Goal: Task Accomplishment & Management: Manage account settings

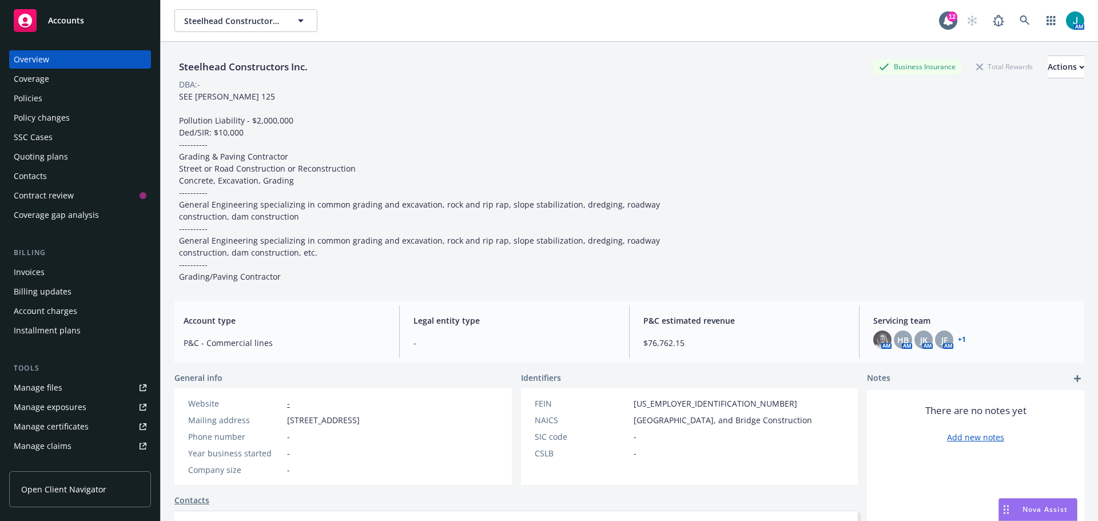
click at [65, 19] on span "Accounts" at bounding box center [66, 20] width 36 height 9
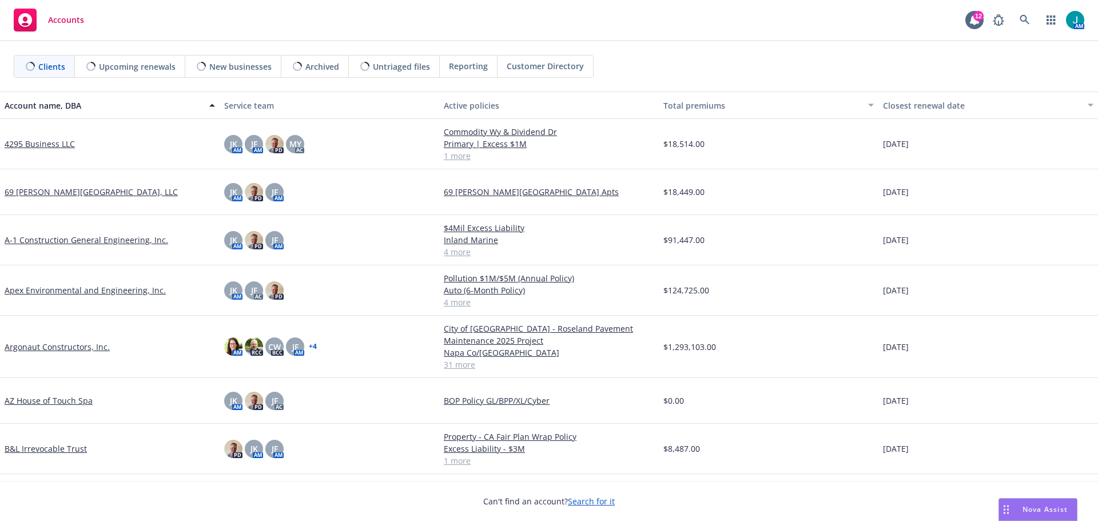
click at [405, 64] on span "Untriaged files" at bounding box center [401, 67] width 57 height 12
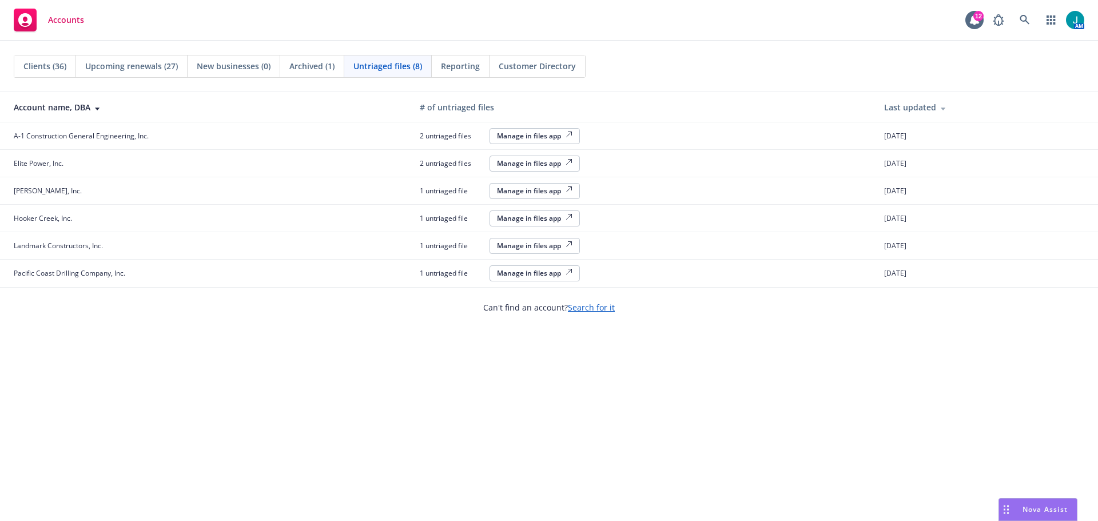
click at [546, 247] on div "Manage in files app" at bounding box center [534, 246] width 75 height 10
click at [536, 134] on div "Manage in files app" at bounding box center [534, 136] width 75 height 10
click at [520, 161] on div "Manage in files app" at bounding box center [534, 163] width 75 height 10
click at [549, 188] on div "Manage in files app" at bounding box center [534, 191] width 75 height 10
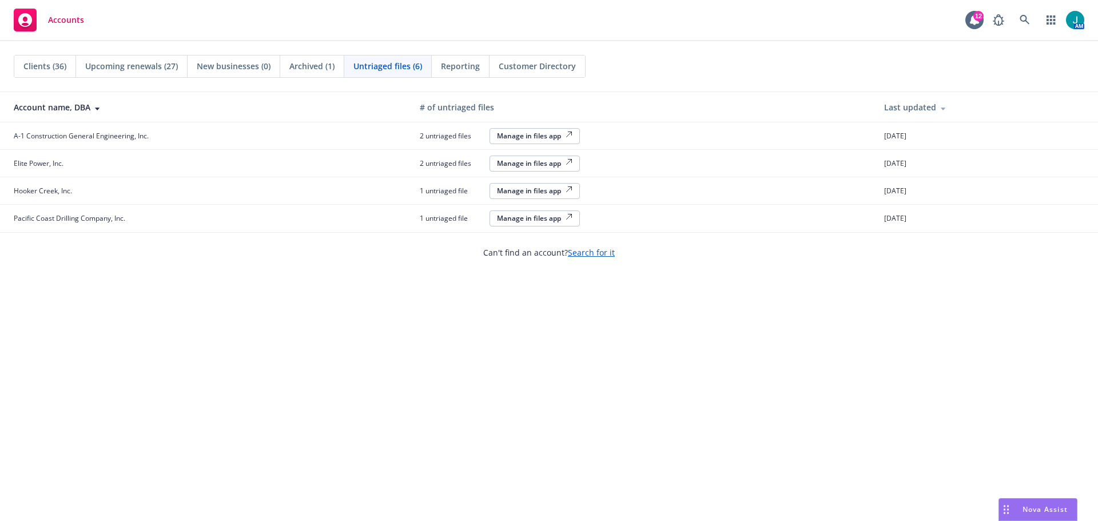
click at [528, 221] on div "Manage in files app" at bounding box center [534, 218] width 75 height 10
click at [528, 195] on div "Manage in files app" at bounding box center [534, 191] width 75 height 10
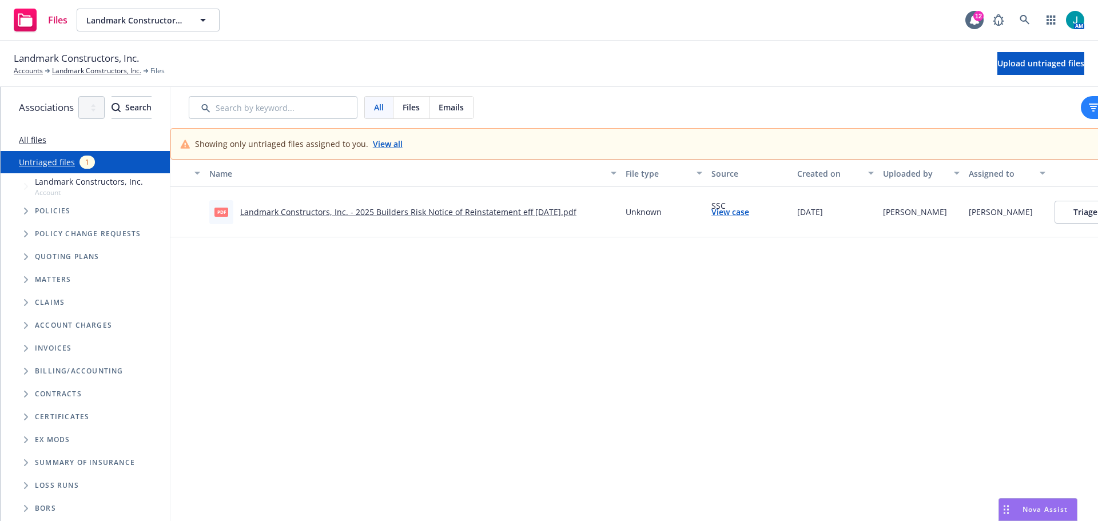
click at [540, 212] on link "Landmark Constructors, Inc. - 2025 Builders Risk Notice of Reinstatement eff 08…" at bounding box center [408, 211] width 336 height 11
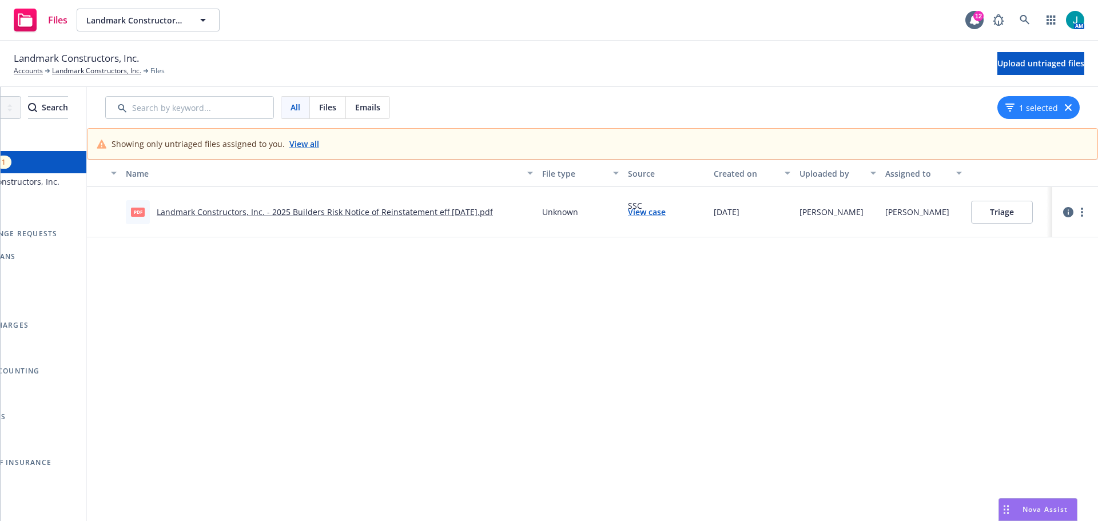
click at [1006, 213] on button "Triage" at bounding box center [1002, 212] width 62 height 23
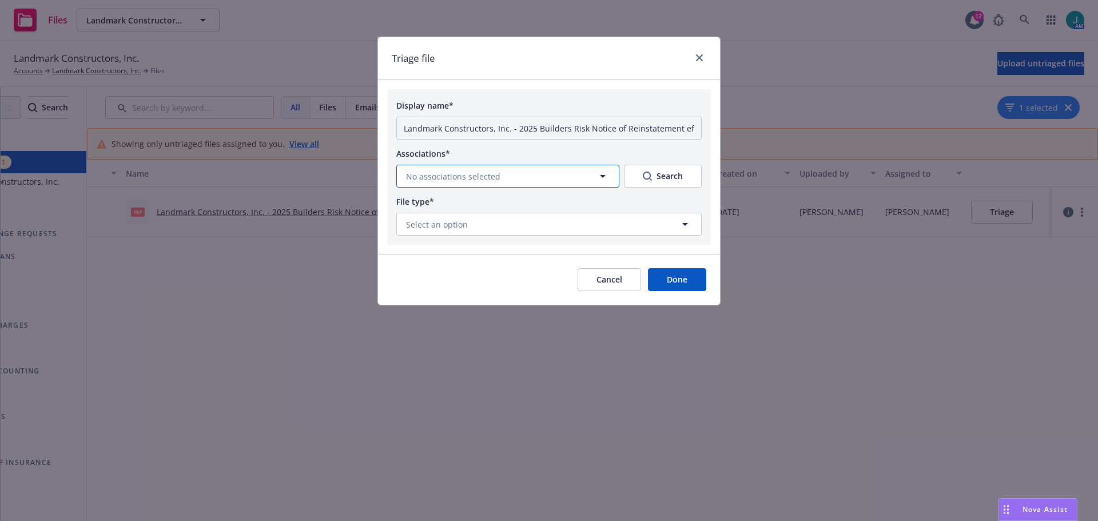
click at [485, 176] on span "No associations selected" at bounding box center [453, 176] width 94 height 12
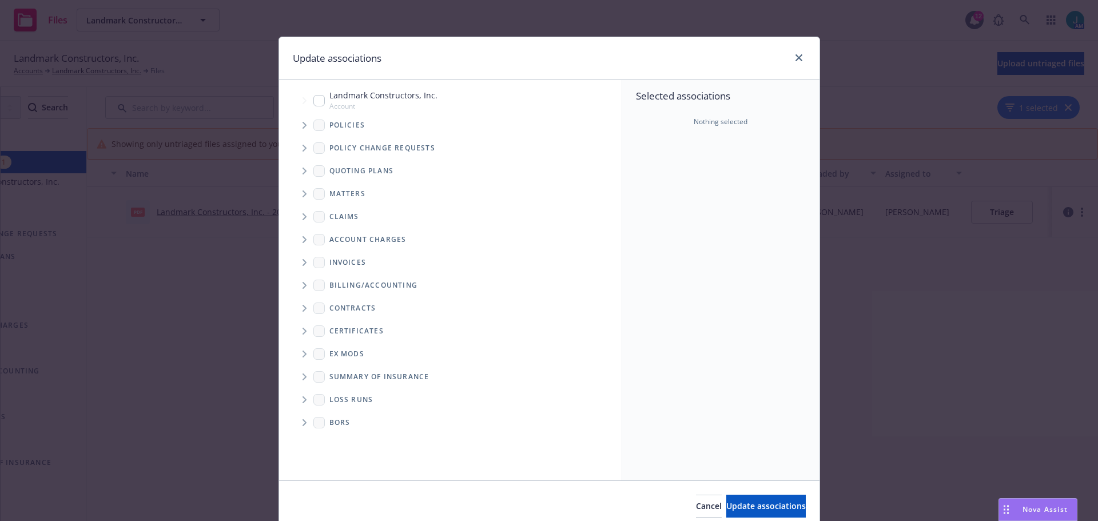
click at [302, 127] on icon "Tree Example" at bounding box center [304, 125] width 5 height 7
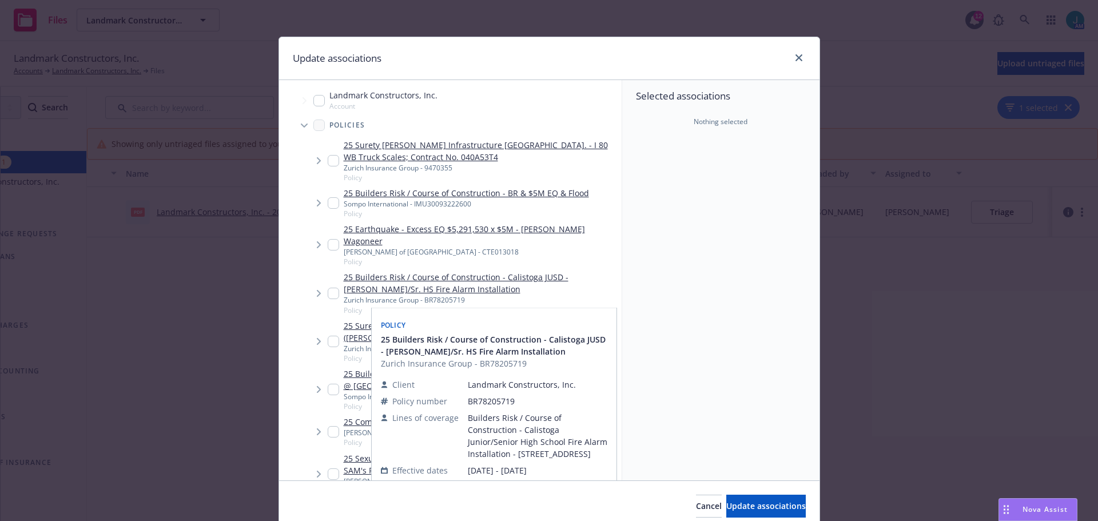
click at [328, 288] on input "Tree Example" at bounding box center [333, 293] width 11 height 11
checkbox input "true"
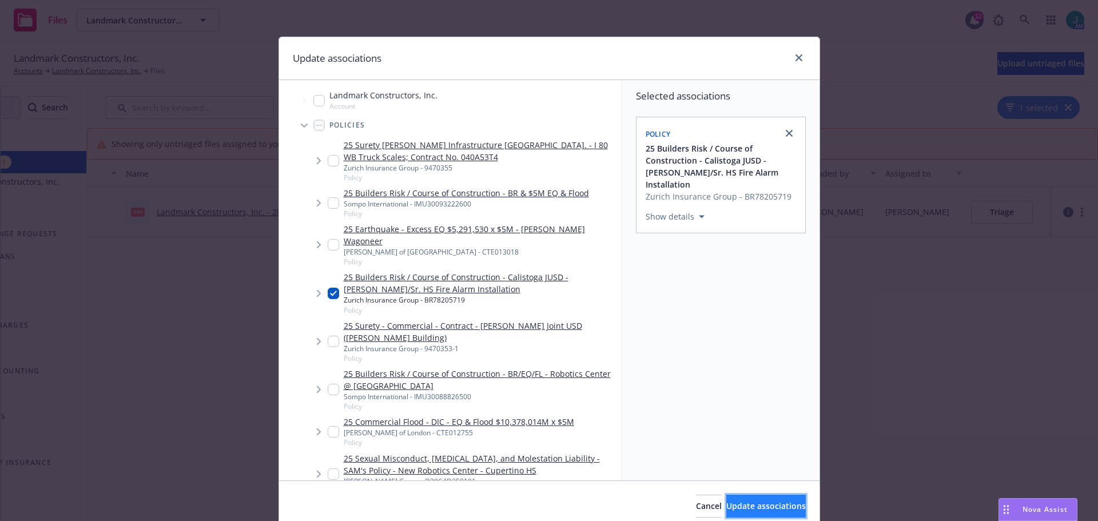
click at [732, 501] on span "Update associations" at bounding box center [765, 505] width 79 height 11
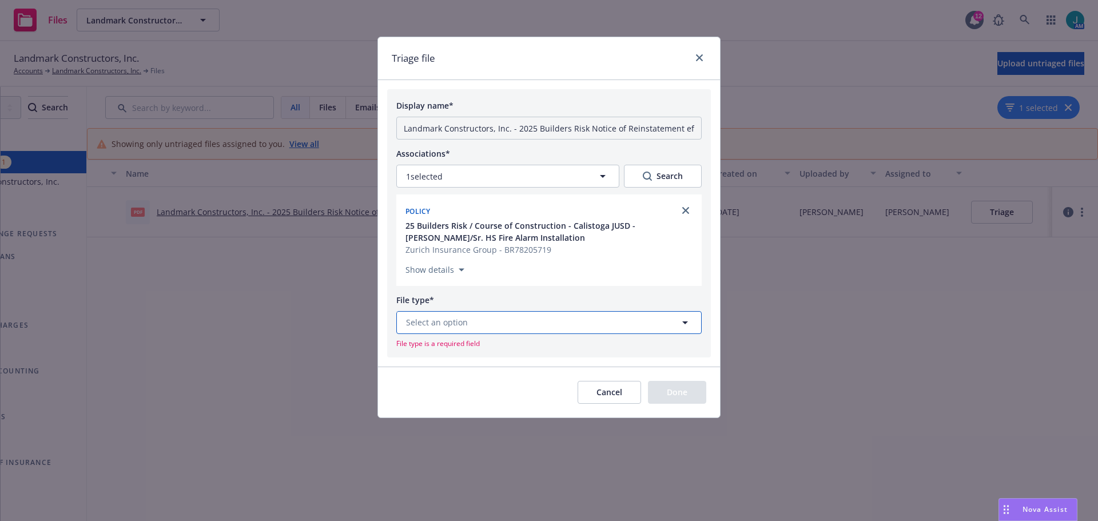
click at [449, 327] on span "Select an option" at bounding box center [437, 322] width 62 height 12
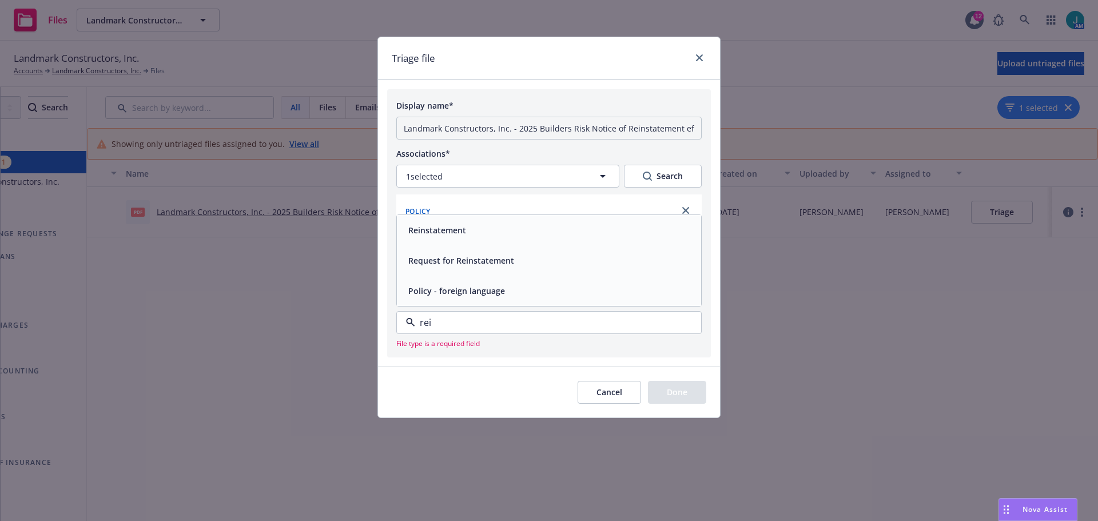
type input "rein"
click at [492, 251] on div "Reinstatement" at bounding box center [549, 260] width 304 height 30
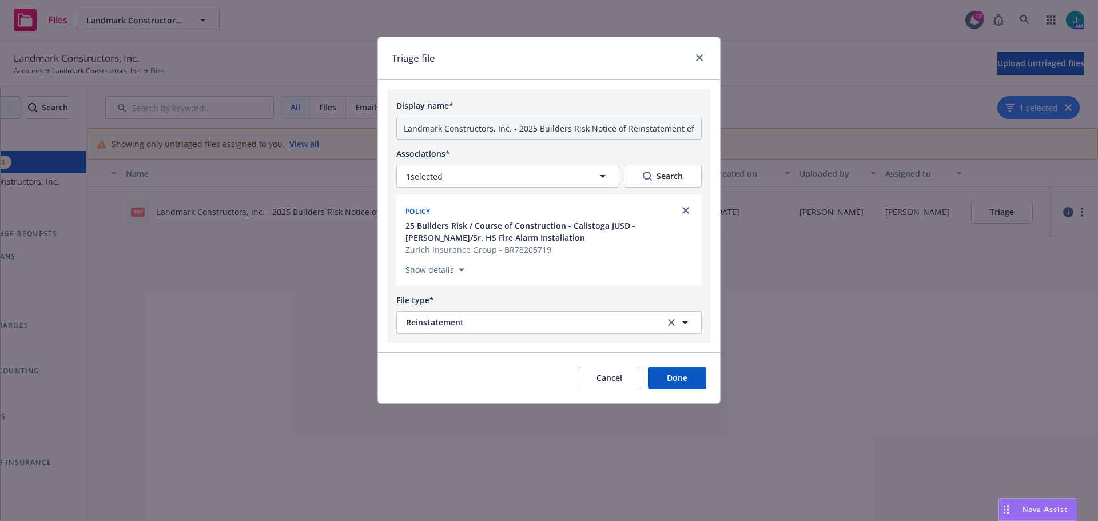
click at [680, 381] on button "Done" at bounding box center [677, 377] width 58 height 23
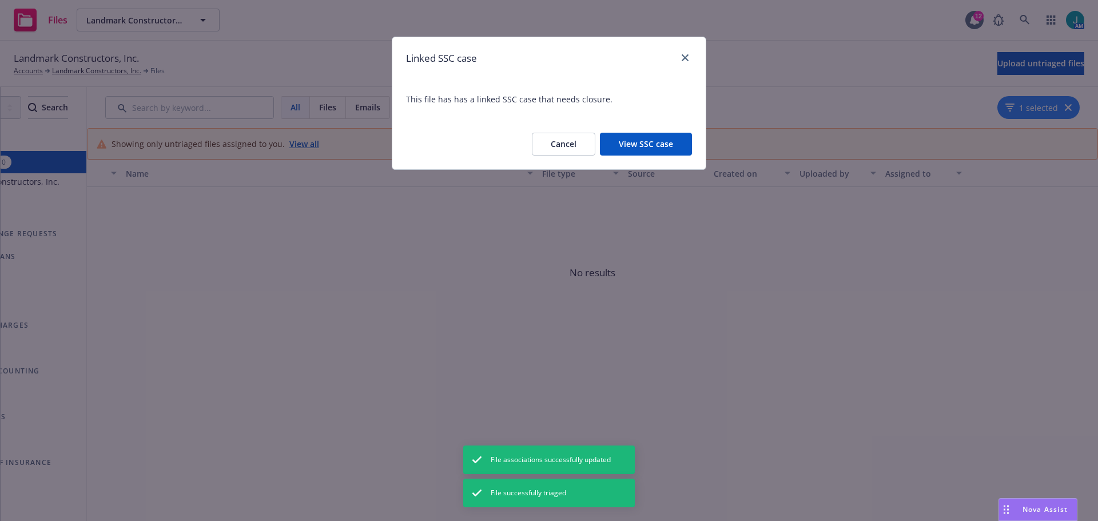
click at [663, 147] on button "View SSC case" at bounding box center [646, 144] width 92 height 23
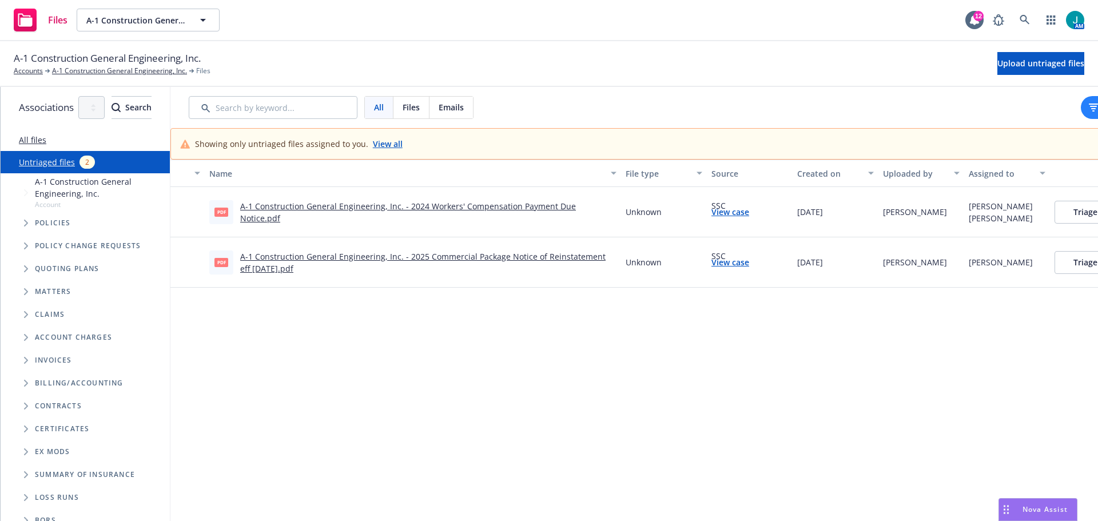
scroll to position [0, 131]
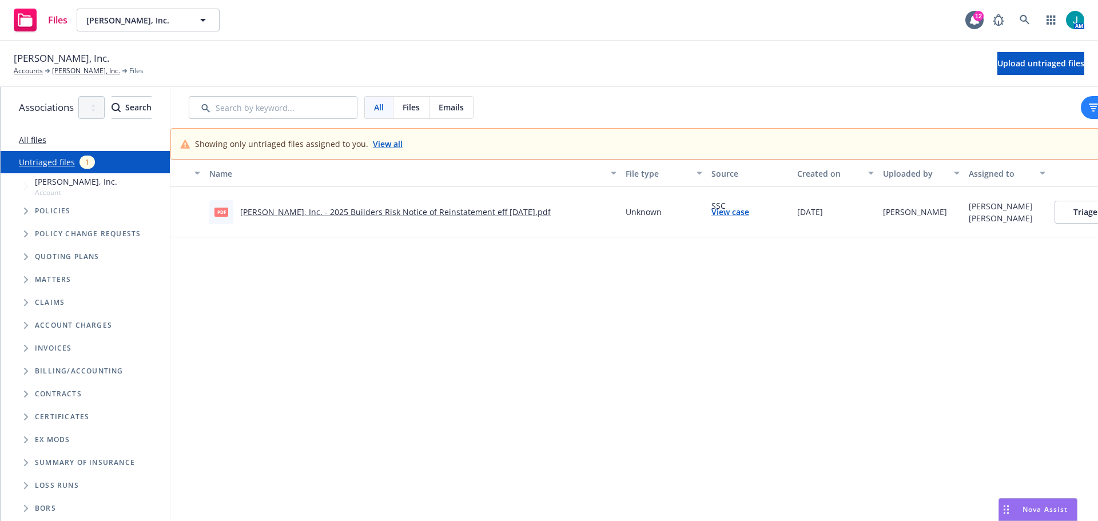
click at [451, 207] on link "Hilbers, Inc. - 2025 Builders Risk Notice of Reinstatement eff 08-24-2025.pdf" at bounding box center [395, 211] width 310 height 11
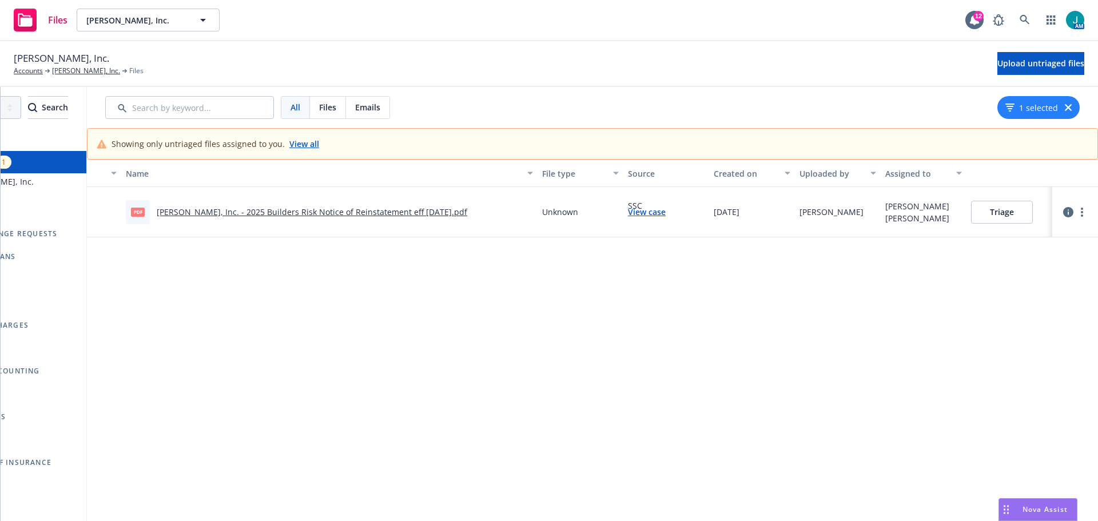
click at [999, 215] on button "Triage" at bounding box center [1002, 212] width 62 height 23
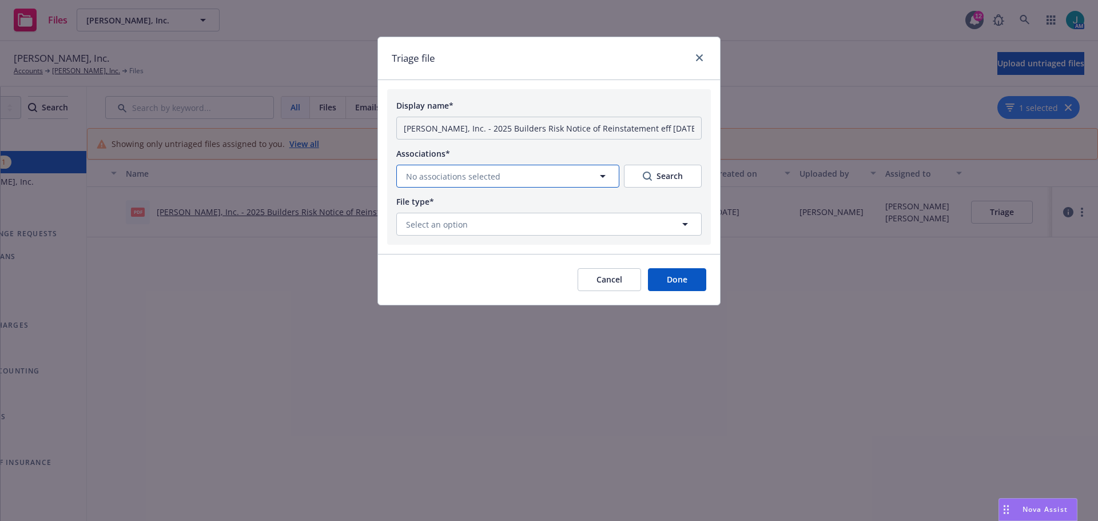
click at [527, 172] on button "No associations selected" at bounding box center [507, 176] width 223 height 23
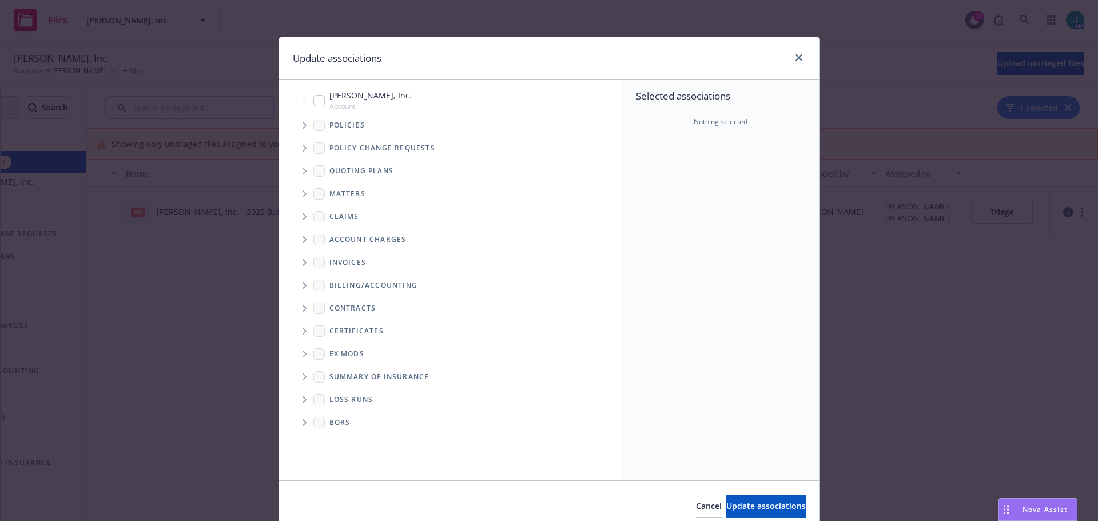
click at [302, 126] on icon "Tree Example" at bounding box center [304, 125] width 4 height 7
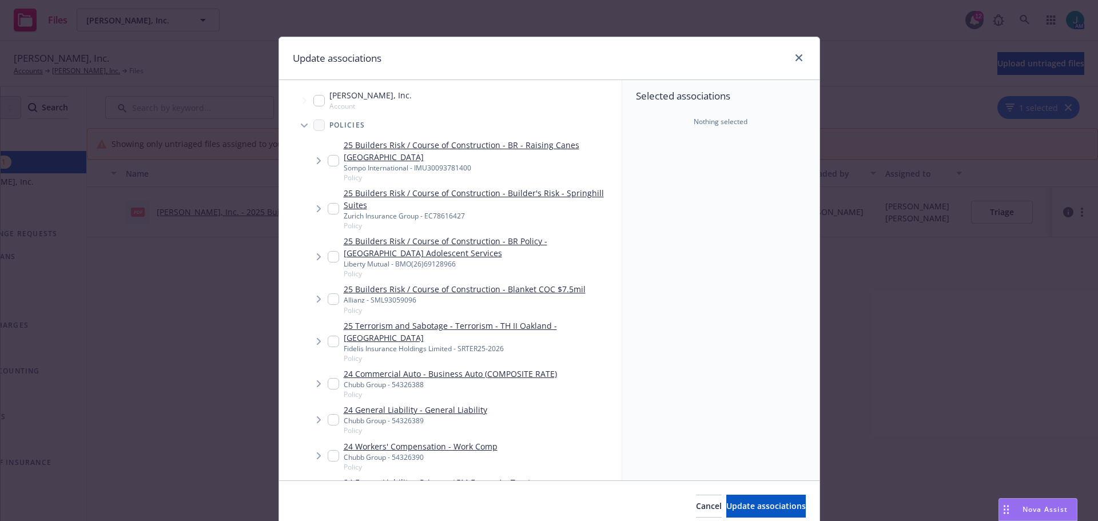
click at [329, 206] on input "Tree Example" at bounding box center [333, 208] width 11 height 11
checkbox input "true"
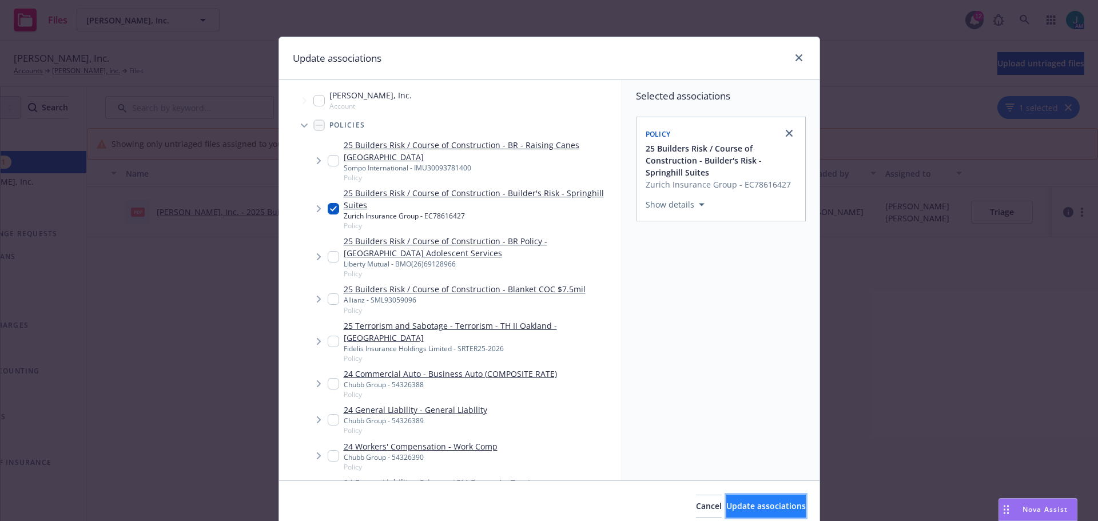
click at [769, 504] on span "Update associations" at bounding box center [765, 505] width 79 height 11
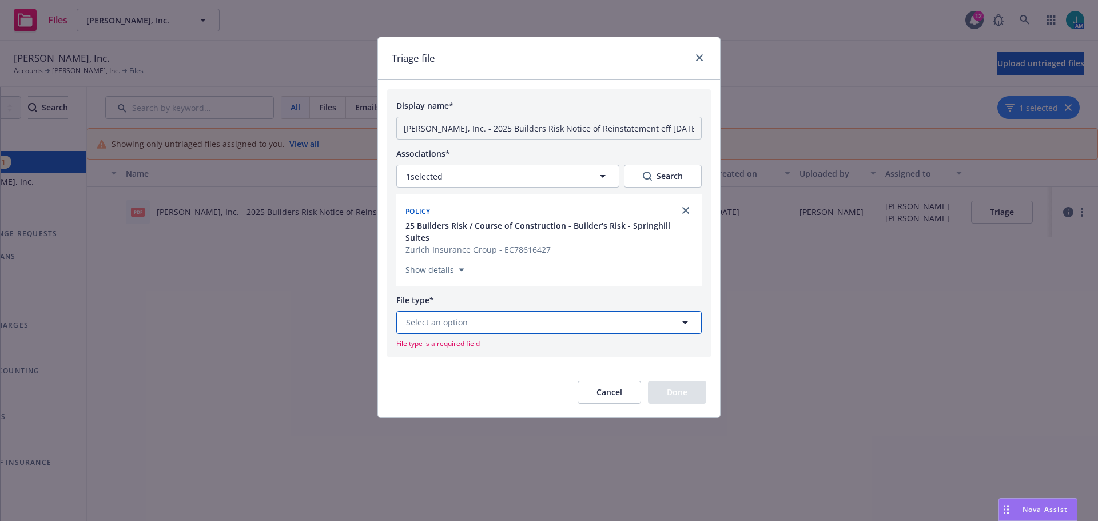
click at [475, 311] on button "Select an option" at bounding box center [548, 322] width 305 height 23
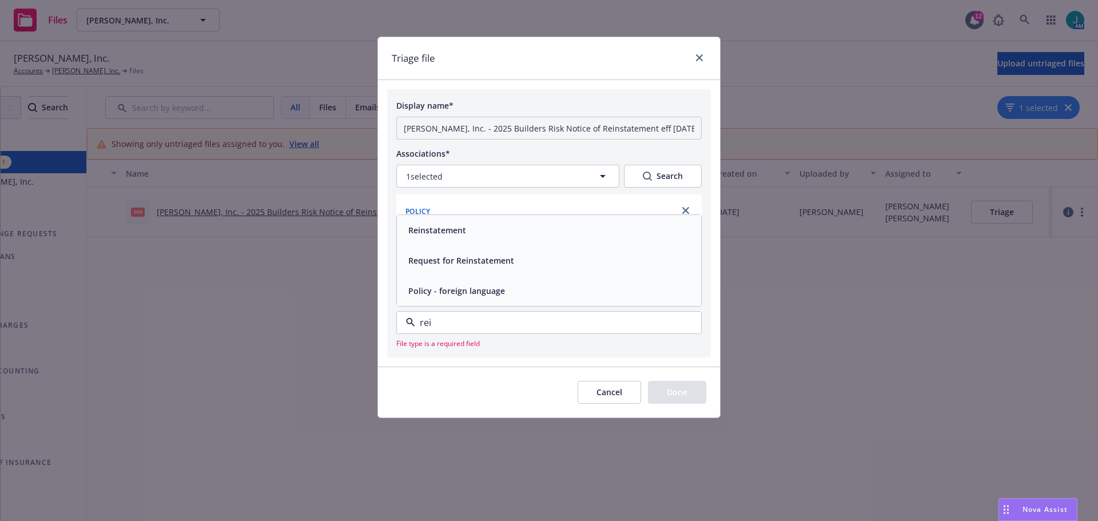
type input "rein"
click at [464, 254] on span "Reinstatement" at bounding box center [437, 260] width 58 height 12
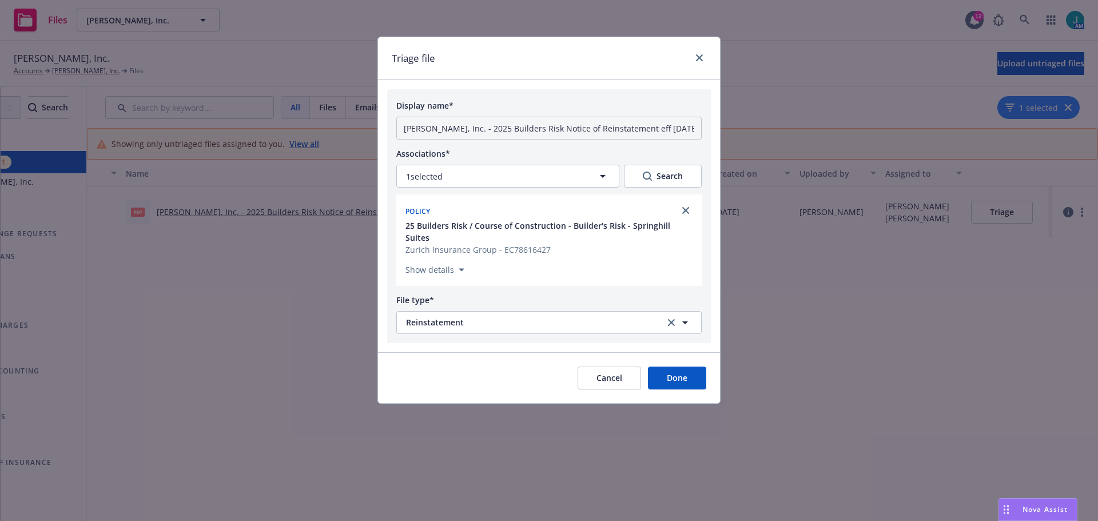
click at [688, 366] on button "Done" at bounding box center [677, 377] width 58 height 23
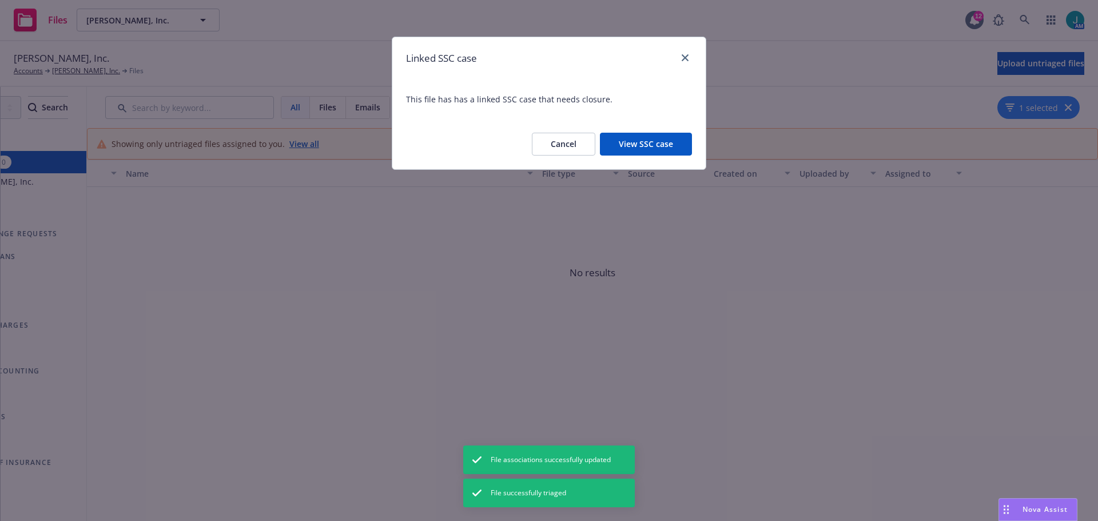
click at [664, 146] on button "View SSC case" at bounding box center [646, 144] width 92 height 23
